Goal: Information Seeking & Learning: Understand process/instructions

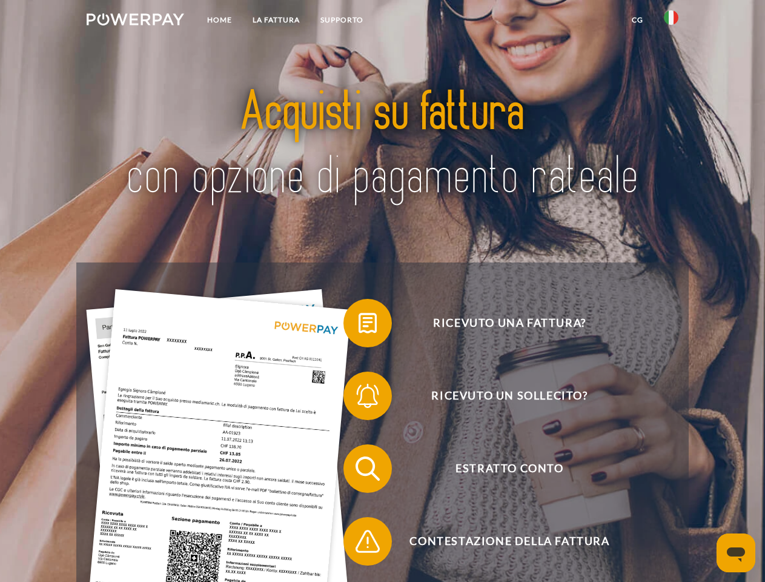
click at [135, 21] on img at bounding box center [136, 19] width 98 height 12
click at [671, 21] on img at bounding box center [671, 17] width 15 height 15
click at [637, 20] on link "CG" at bounding box center [638, 20] width 32 height 22
click at [359, 325] on span at bounding box center [349, 323] width 61 height 61
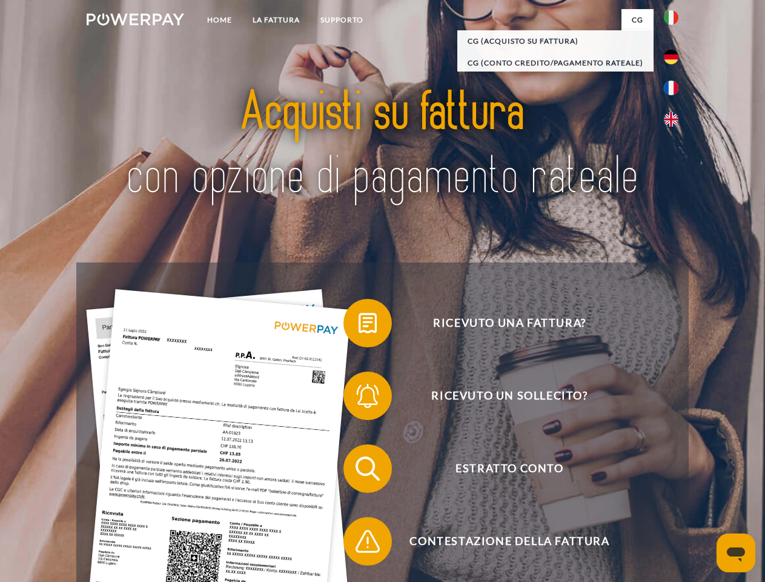
click at [359, 398] on span at bounding box center [349, 395] width 61 height 61
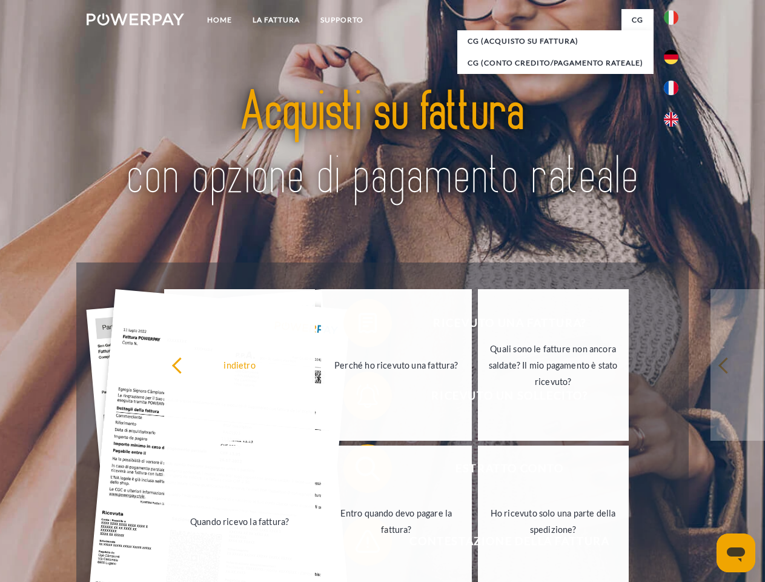
click at [359, 471] on link "Entro quando devo pagare la fattura?" at bounding box center [396, 520] width 151 height 151
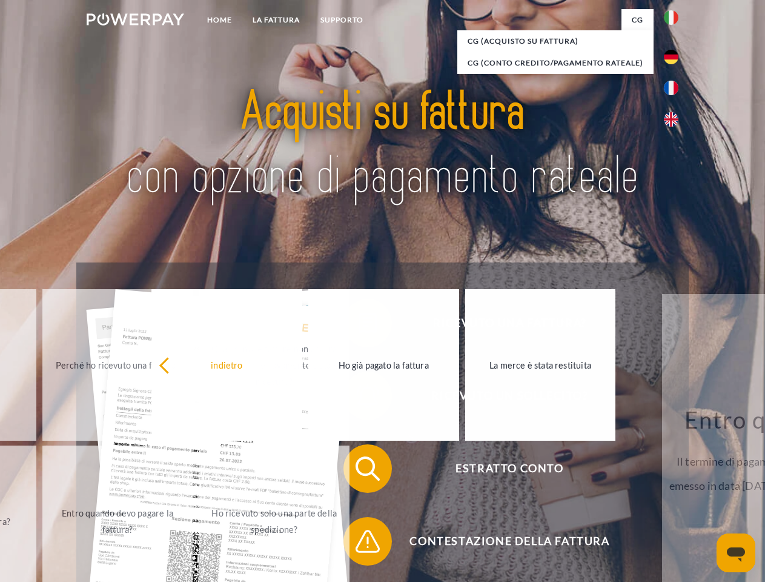
click at [359, 543] on span at bounding box center [349, 541] width 61 height 61
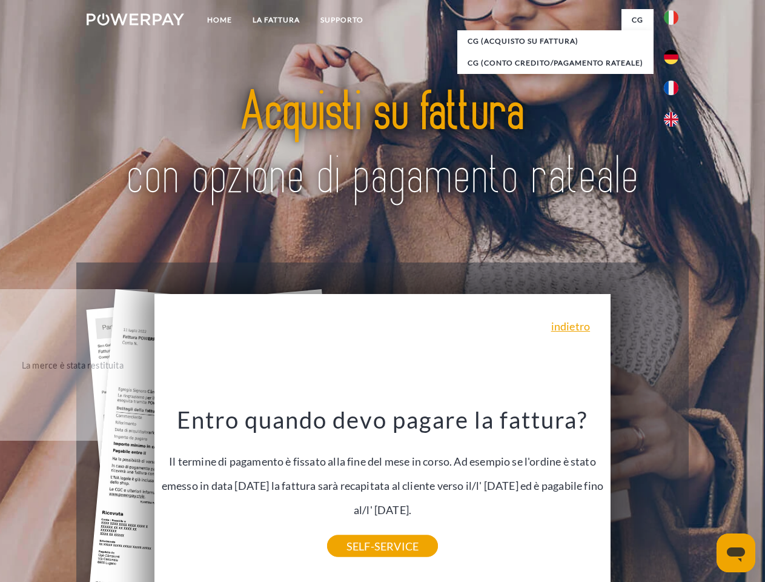
click at [736, 553] on icon "Apri finestra di messaggistica" at bounding box center [736, 554] width 18 height 15
